Goal: Task Accomplishment & Management: Complete application form

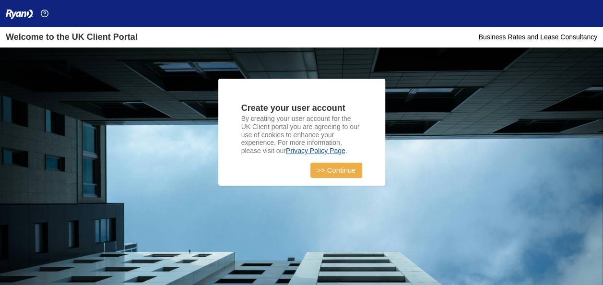
click at [339, 172] on link ">> Continue" at bounding box center [336, 170] width 52 height 15
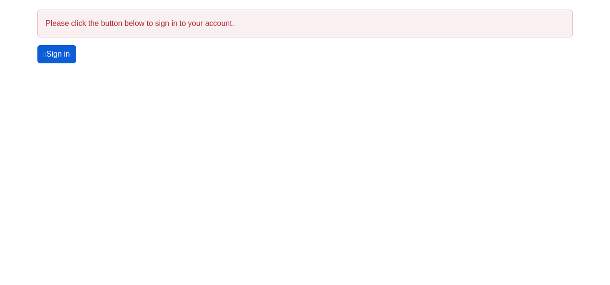
click at [67, 57] on link "Sign in" at bounding box center [56, 54] width 39 height 18
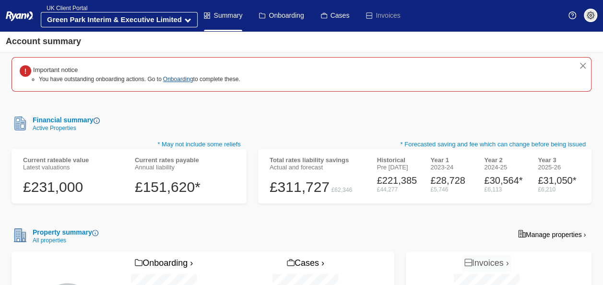
scroll to position [105, 0]
click at [333, 190] on div "Total rates liability savings Actual and forecast £311,727 £62,346 Historical P…" at bounding box center [424, 175] width 333 height 55
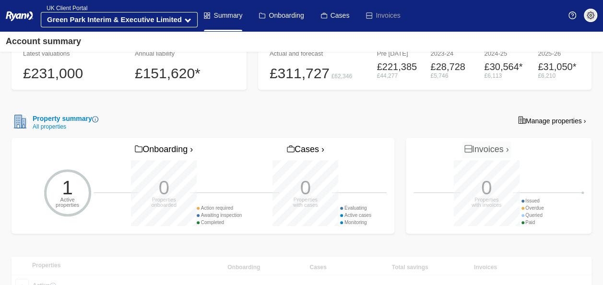
scroll to position [332, 0]
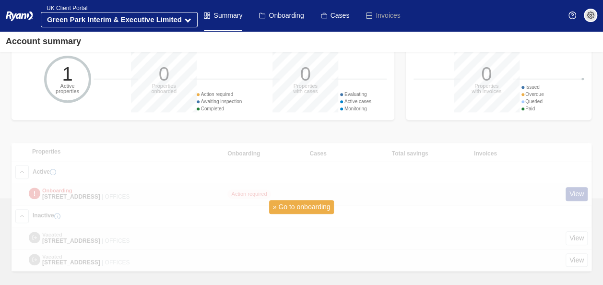
click at [332, 200] on link "» Go to onboarding" at bounding box center [301, 207] width 65 height 14
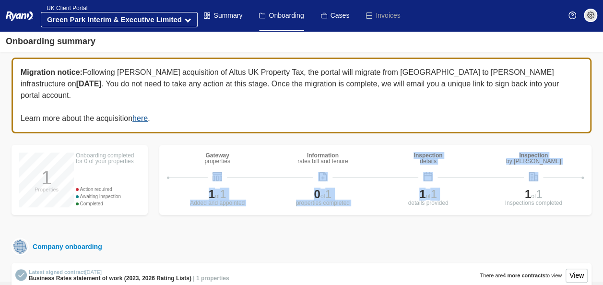
drag, startPoint x: 401, startPoint y: 194, endPoint x: 396, endPoint y: 135, distance: 58.7
click at [396, 145] on div "Gateway properties Information rates bill and tenure Inspection details Inspect…" at bounding box center [375, 180] width 432 height 70
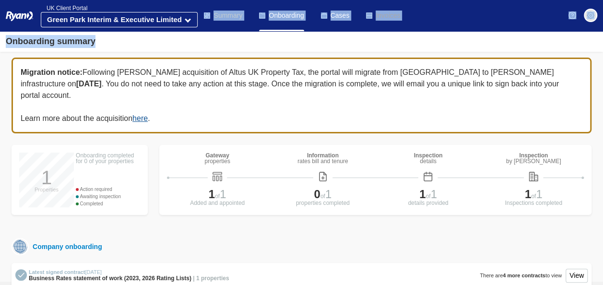
drag, startPoint x: 396, startPoint y: 135, endPoint x: 213, endPoint y: 17, distance: 218.0
click at [213, 17] on div "Menu Summary Onboarding Cases UK Client Portal Green Park Interim & Executive L…" at bounding box center [301, 26] width 603 height 52
click at [213, 17] on link "Summary" at bounding box center [223, 15] width 38 height 31
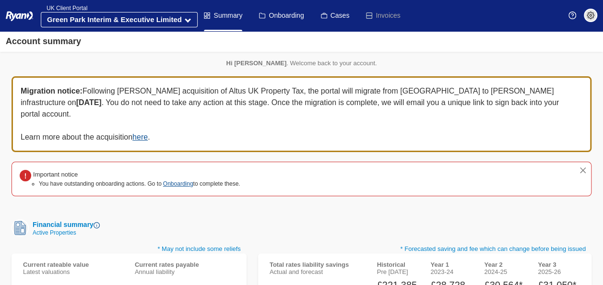
click at [228, 13] on link "Summary" at bounding box center [223, 15] width 38 height 31
click at [343, 13] on link "Cases" at bounding box center [335, 15] width 29 height 31
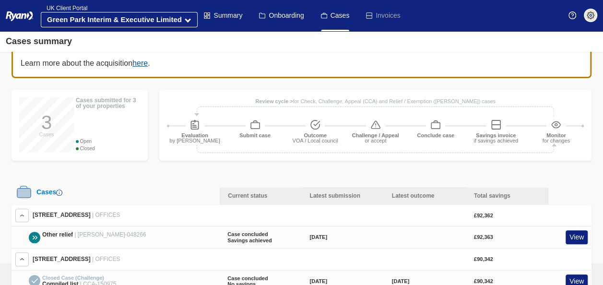
scroll to position [115, 0]
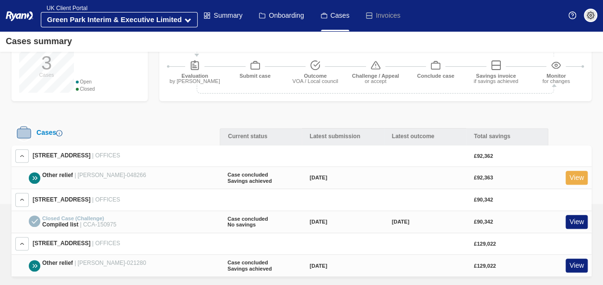
click at [582, 171] on link "View" at bounding box center [577, 178] width 22 height 14
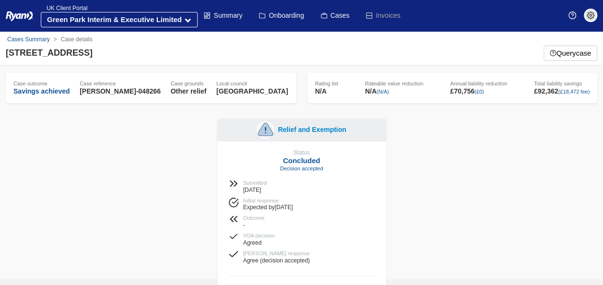
scroll to position [89, 0]
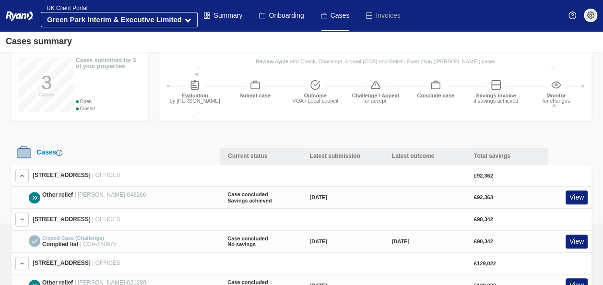
scroll to position [102, 0]
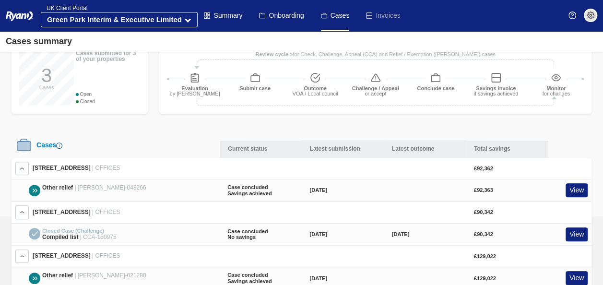
click at [413, 226] on div "Closed Case (Challenge) Compiled list | CCA-150975 Case concluded No savings 29…" at bounding box center [302, 235] width 580 height 22
drag, startPoint x: 413, startPoint y: 226, endPoint x: 394, endPoint y: 139, distance: 88.9
click at [394, 139] on div "Cases Current status Latest submission Latest outcome Total savings 2nd Flr 53-…" at bounding box center [302, 213] width 580 height 153
drag, startPoint x: 394, startPoint y: 139, endPoint x: 347, endPoint y: 117, distance: 51.7
click at [347, 117] on div "Migration notice: Following Ryan’s acquisition of Altus UK Property Tax, the po…" at bounding box center [302, 122] width 592 height 334
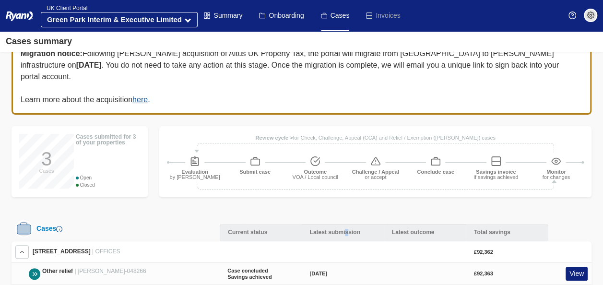
scroll to position [16, 0]
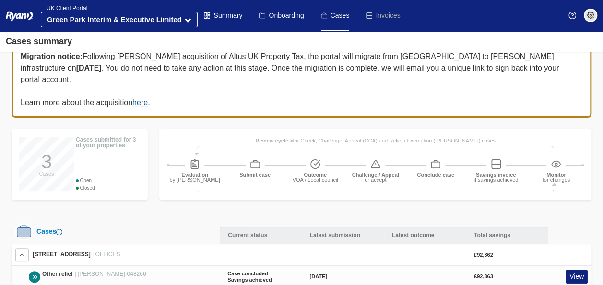
click at [494, 159] on div at bounding box center [496, 165] width 56 height 13
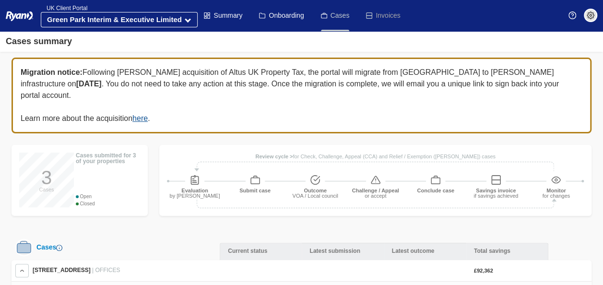
click at [340, 16] on link "Cases" at bounding box center [335, 15] width 29 height 31
click at [279, 10] on link "Onboarding" at bounding box center [281, 15] width 45 height 31
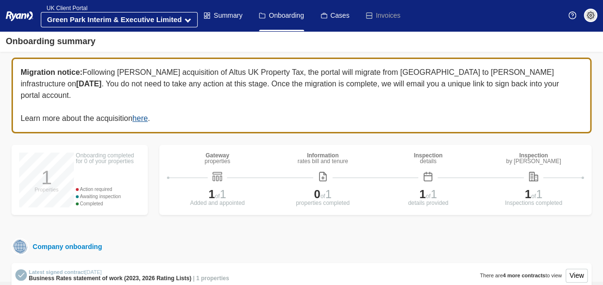
scroll to position [80, 0]
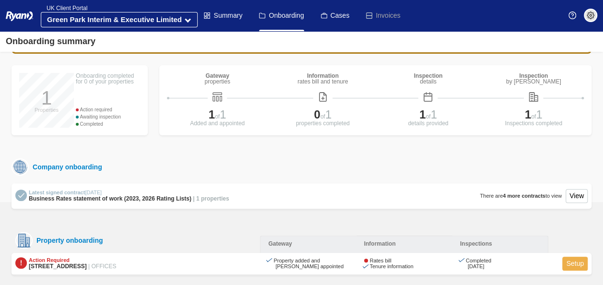
click at [581, 257] on link "Setup" at bounding box center [574, 264] width 25 height 14
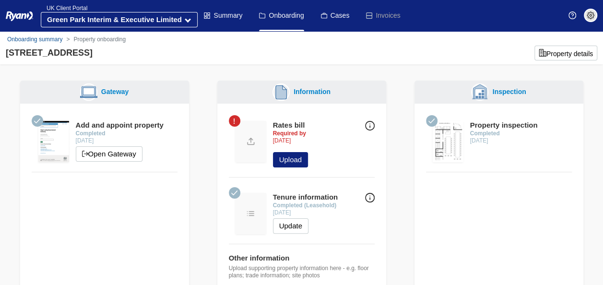
click at [359, 246] on div "Tenure information Tenure information is the ownership, lease and rent details …" at bounding box center [301, 267] width 169 height 326
click at [254, 209] on img at bounding box center [251, 213] width 31 height 41
click at [371, 124] on img at bounding box center [370, 126] width 10 height 10
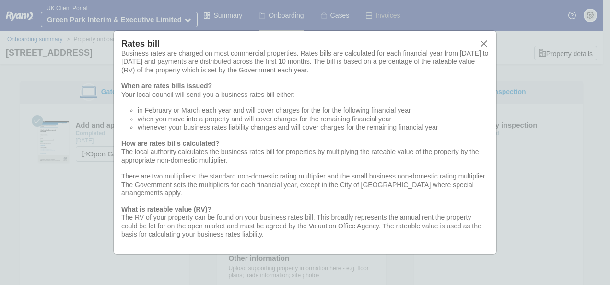
click at [485, 49] on div "Rates bill" at bounding box center [305, 43] width 368 height 11
click at [488, 47] on button "close" at bounding box center [484, 43] width 10 height 10
